Goal: Transaction & Acquisition: Purchase product/service

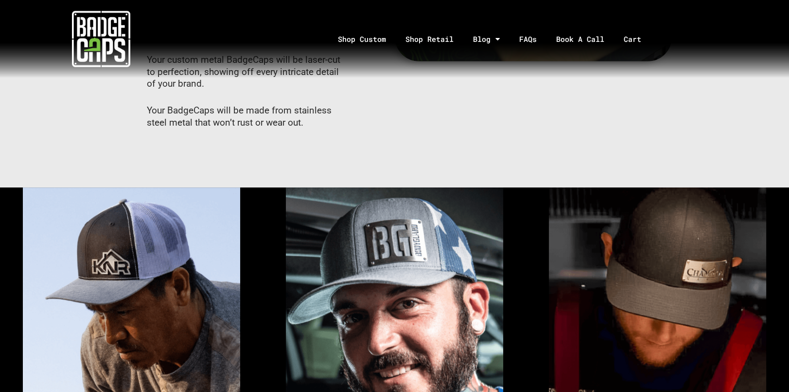
scroll to position [535, 0]
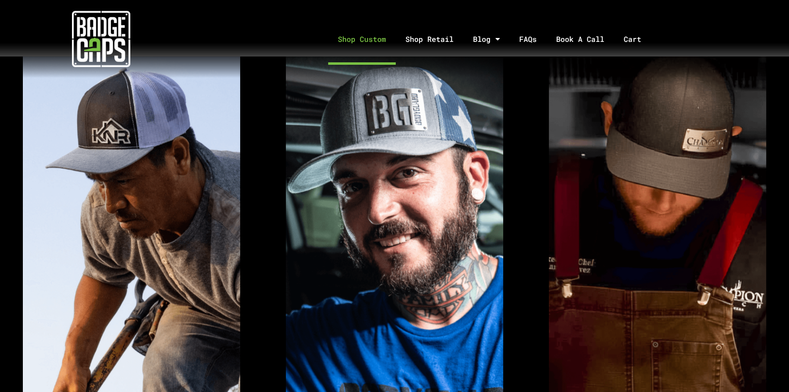
click at [387, 37] on link "Shop Custom" at bounding box center [362, 39] width 68 height 51
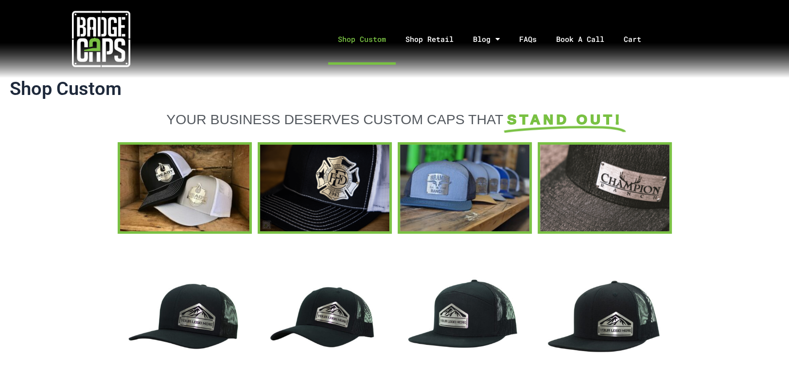
click at [363, 34] on link "Shop Custom" at bounding box center [362, 39] width 68 height 51
